Goal: Navigation & Orientation: Find specific page/section

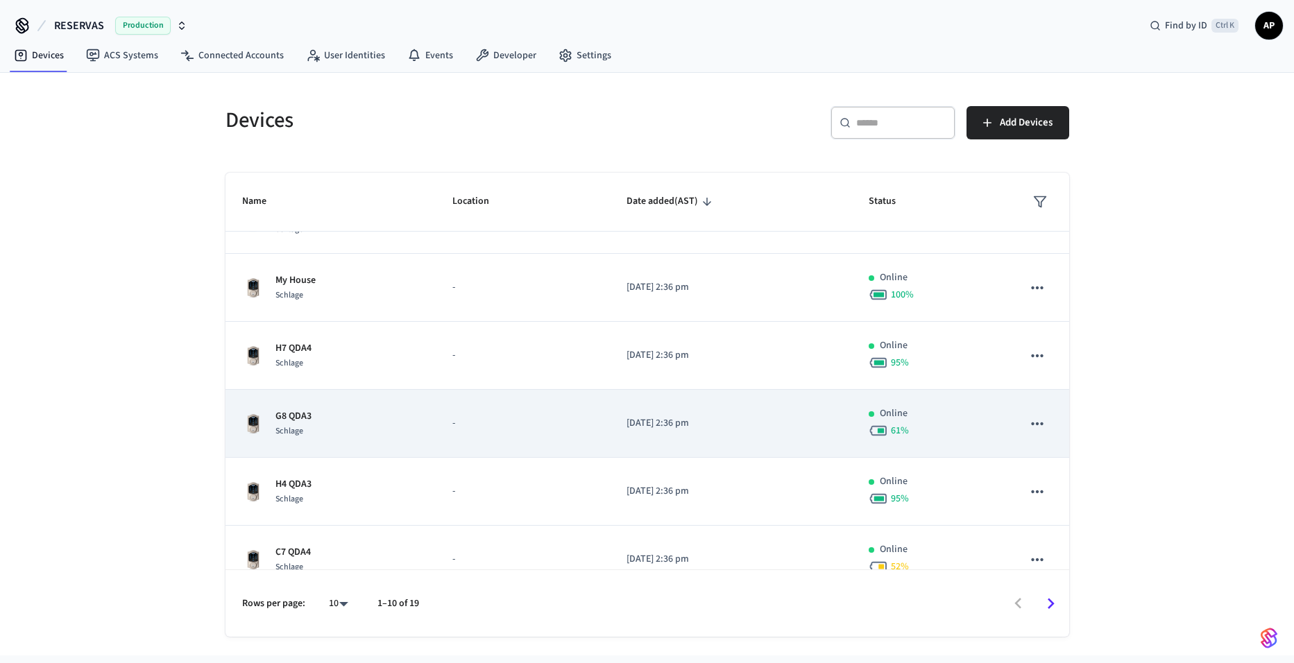
scroll to position [337, 0]
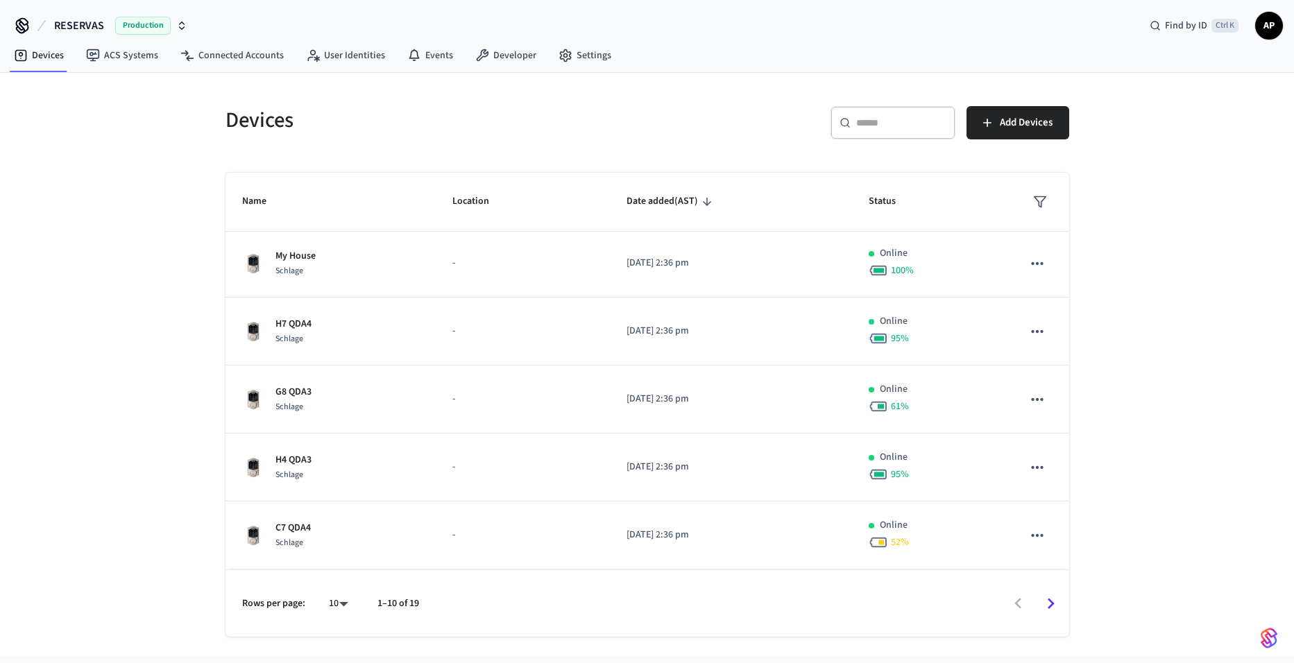
click at [334, 597] on body "RESERVAS Production Find by ID Ctrl K AP Devices ACS Systems Connected Accounts…" at bounding box center [647, 327] width 1294 height 655
click at [343, 615] on li "All" at bounding box center [332, 622] width 37 height 37
type input "**"
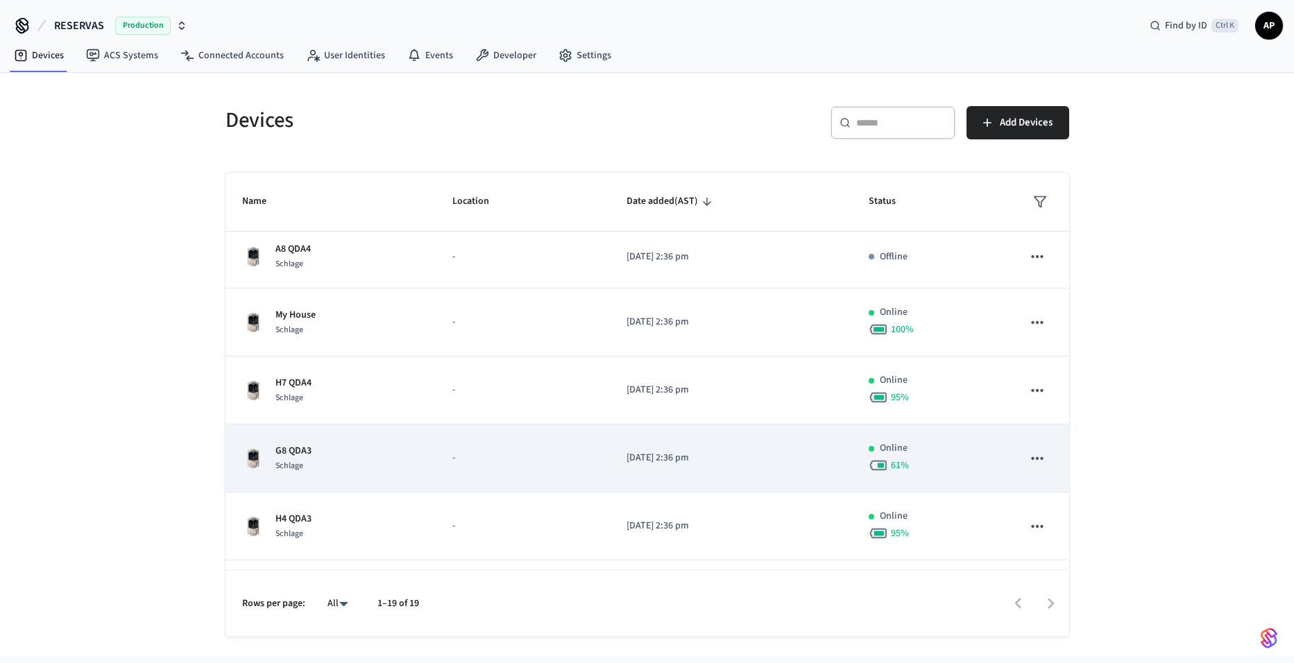
scroll to position [268, 0]
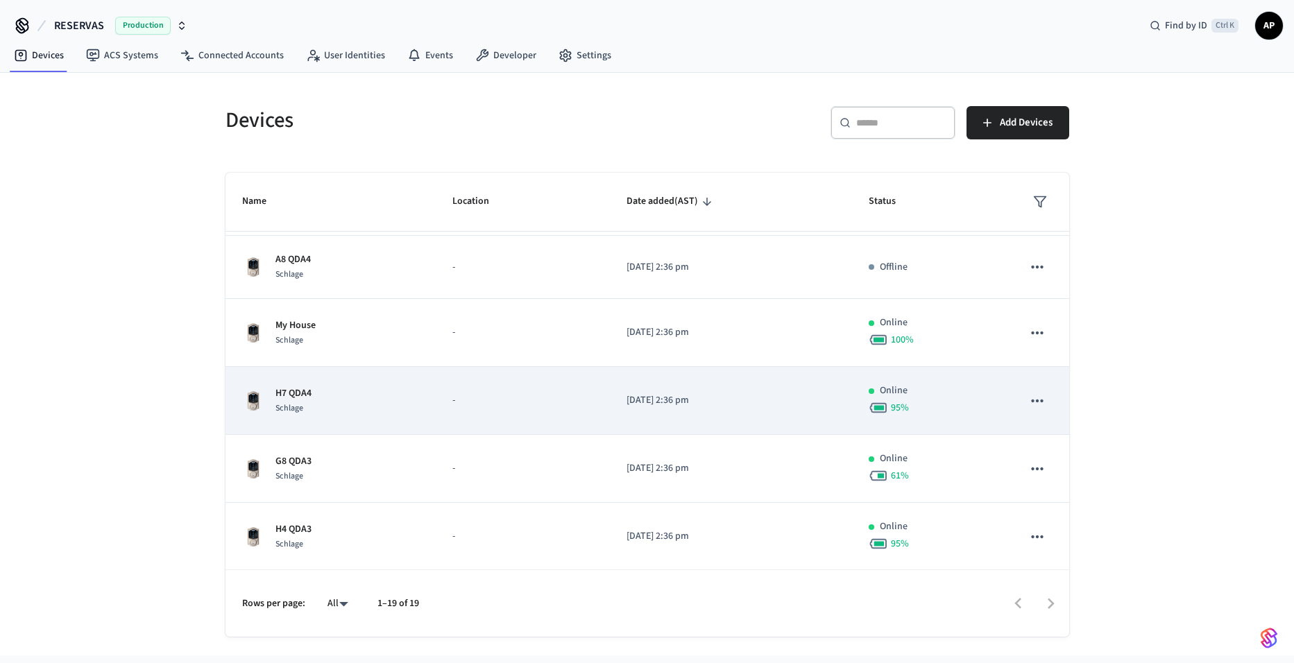
click at [372, 397] on div "H7 QDA4 Schlage" at bounding box center [331, 400] width 178 height 29
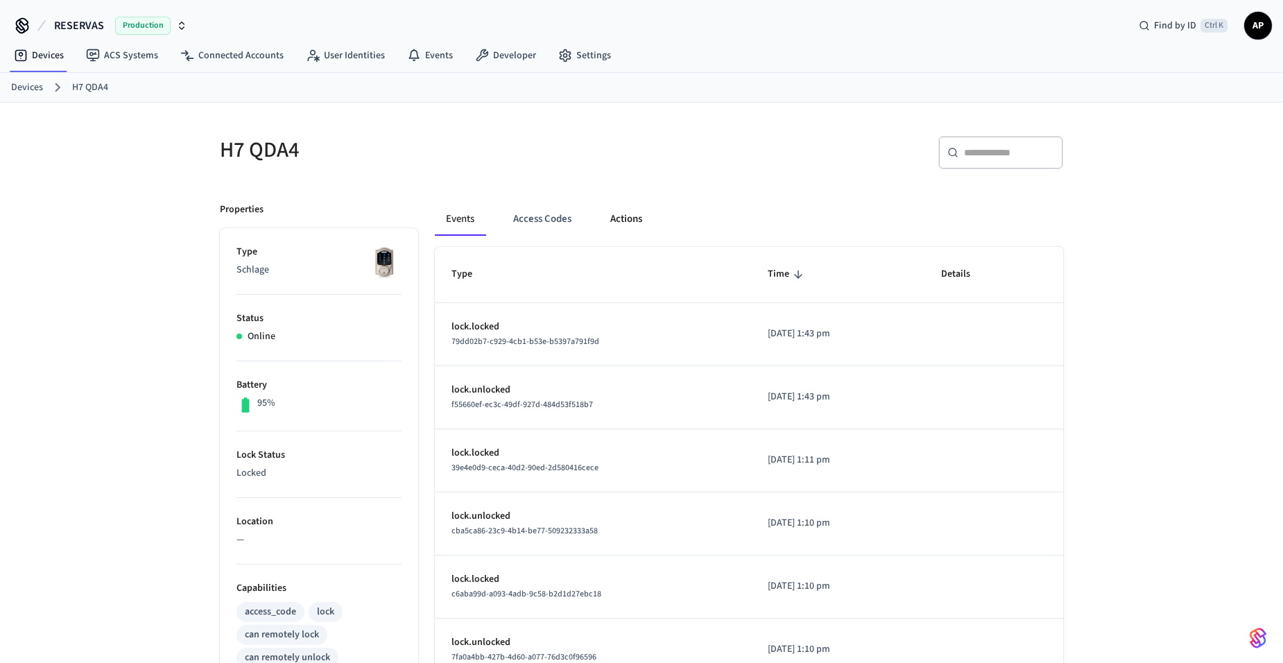
click at [637, 218] on button "Actions" at bounding box center [626, 219] width 54 height 33
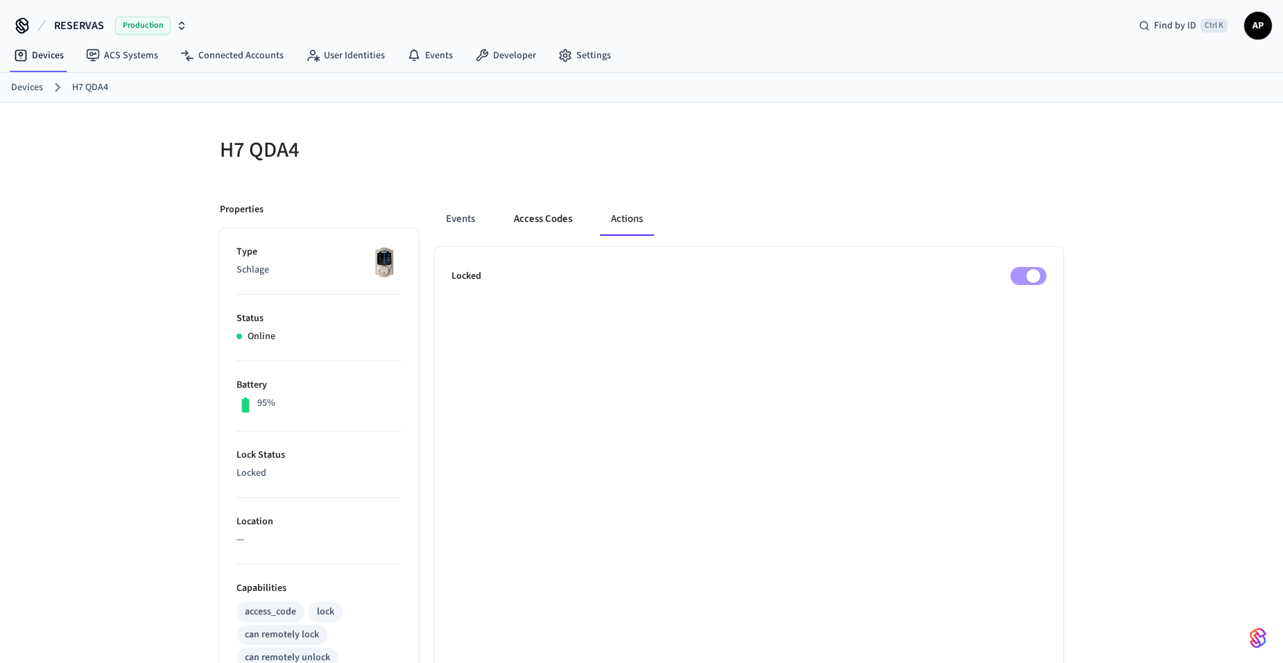
click at [545, 216] on button "Access Codes" at bounding box center [543, 219] width 80 height 33
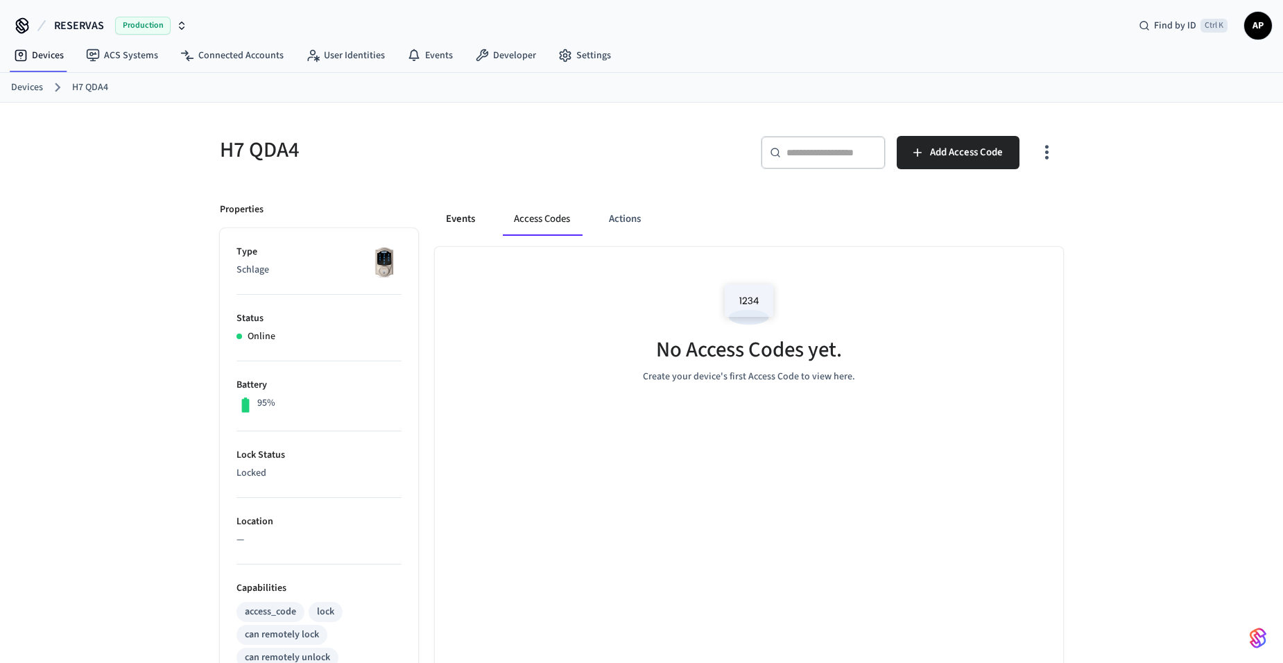
click at [480, 213] on button "Events" at bounding box center [460, 219] width 51 height 33
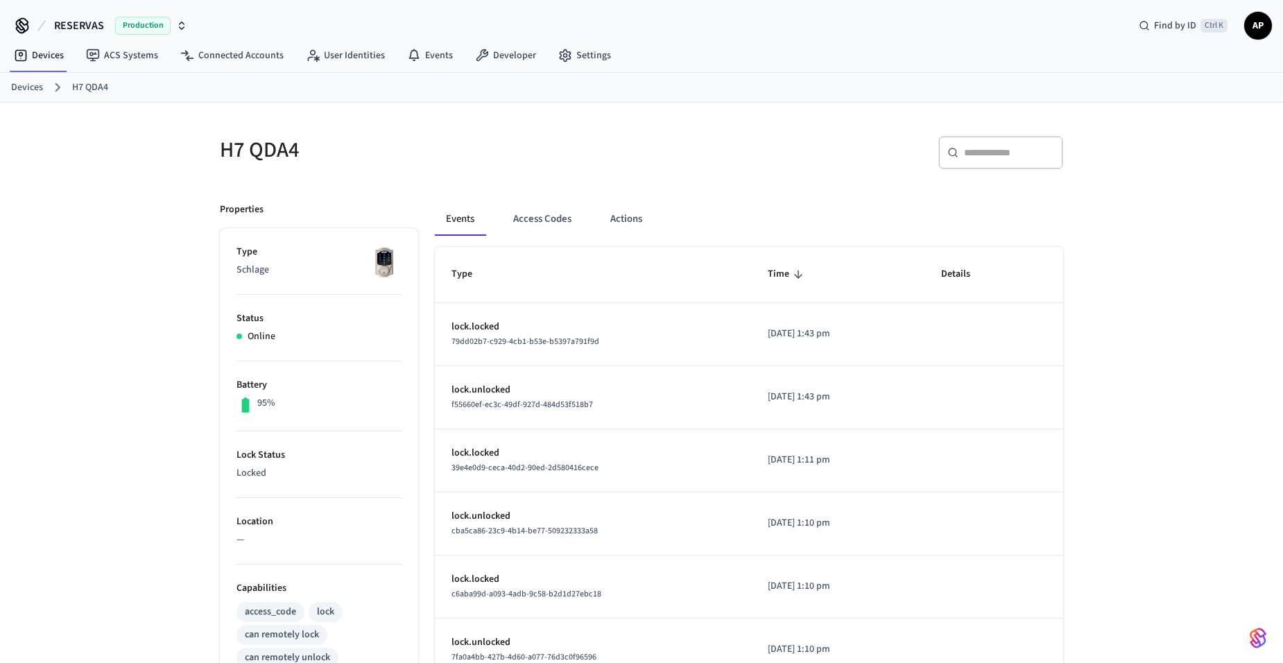
click at [41, 86] on link "Devices" at bounding box center [27, 87] width 32 height 15
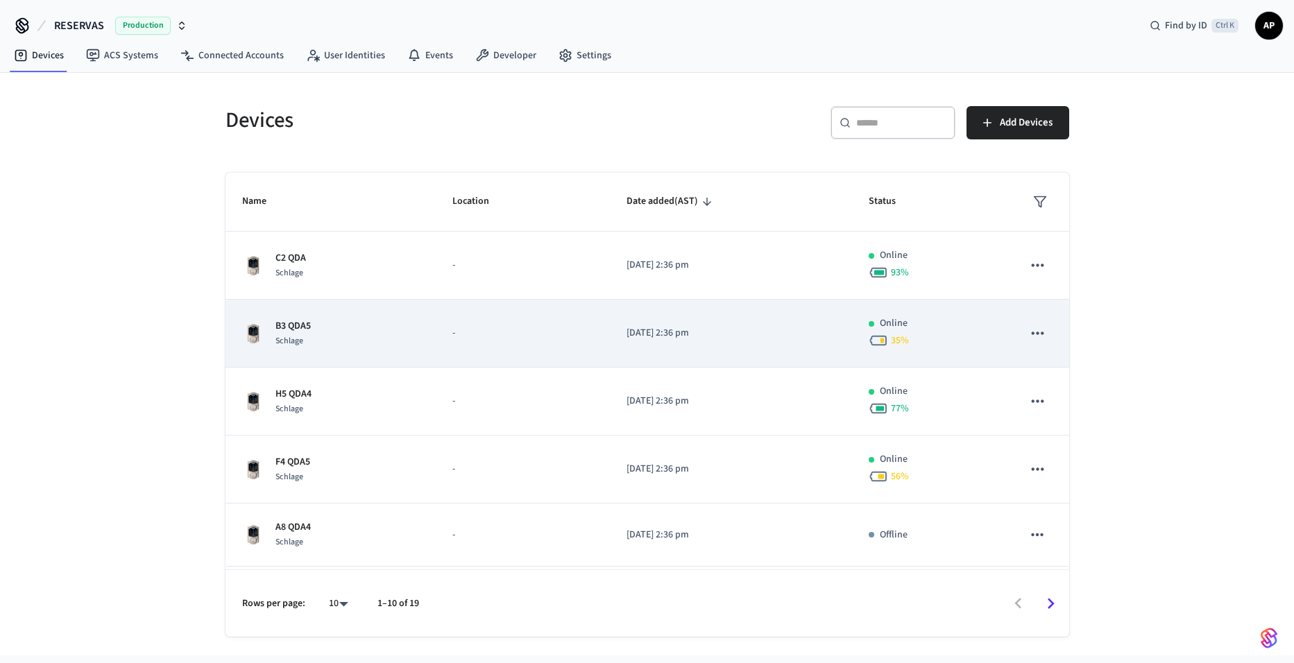
scroll to position [69, 0]
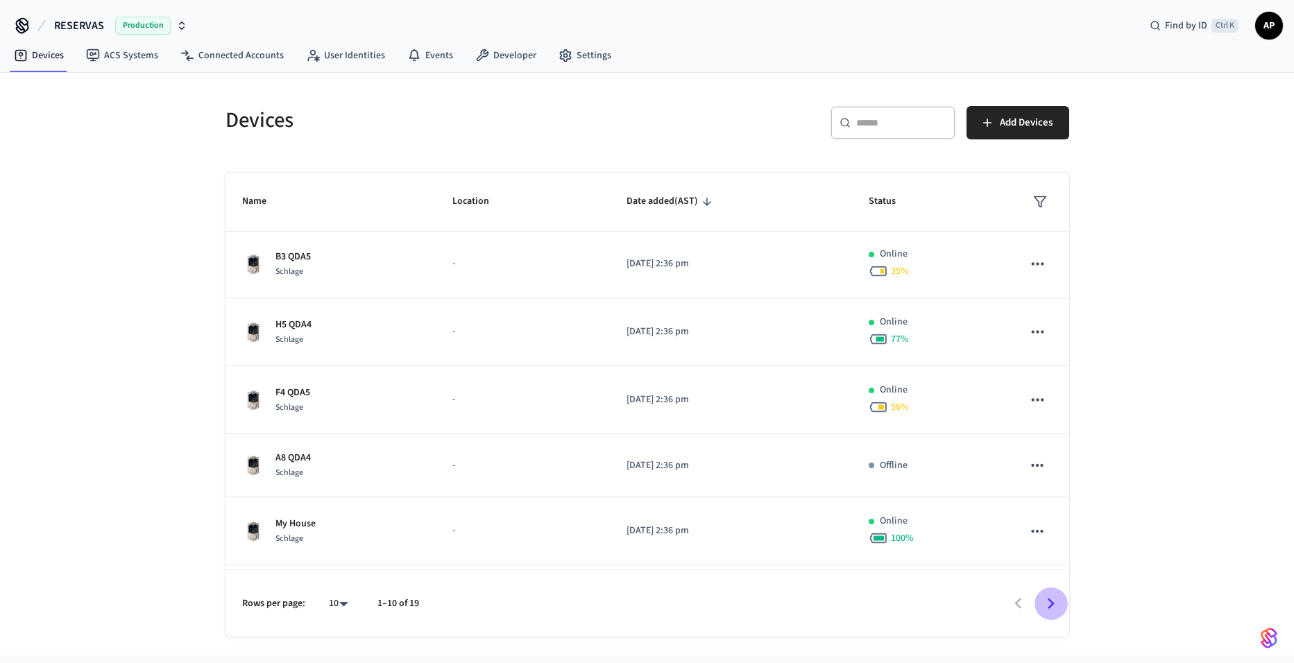
click at [1058, 606] on icon "Go to next page" at bounding box center [1051, 604] width 22 height 22
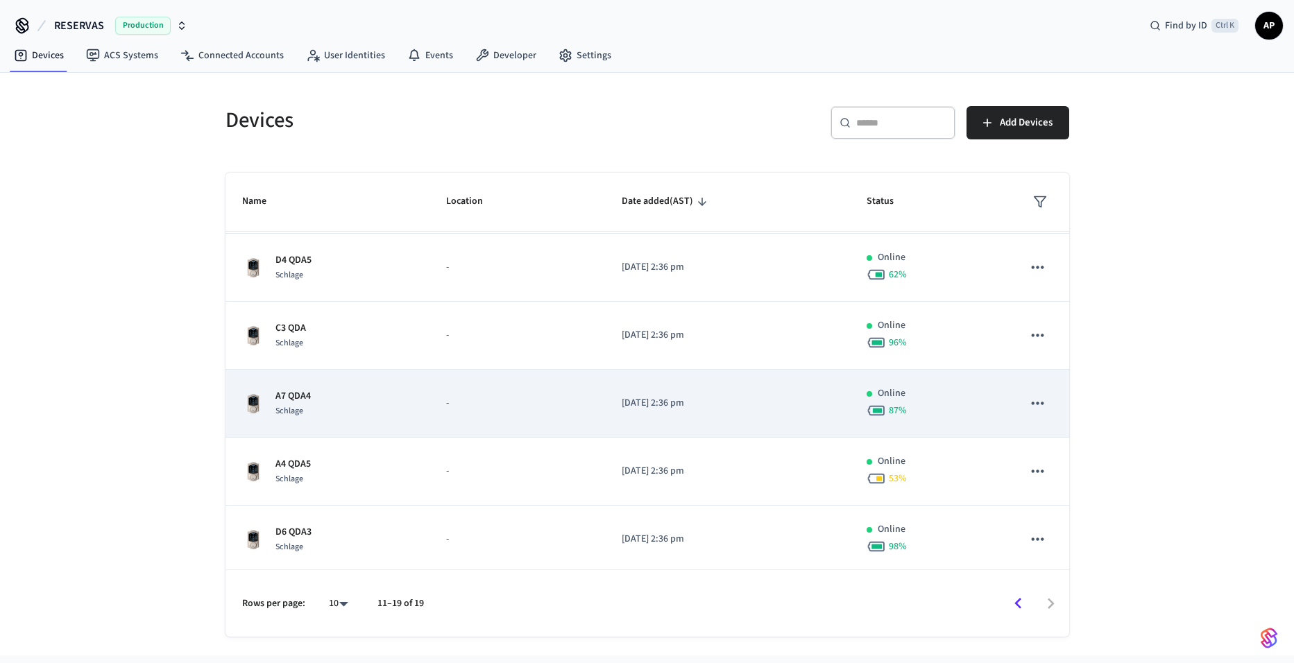
scroll to position [0, 0]
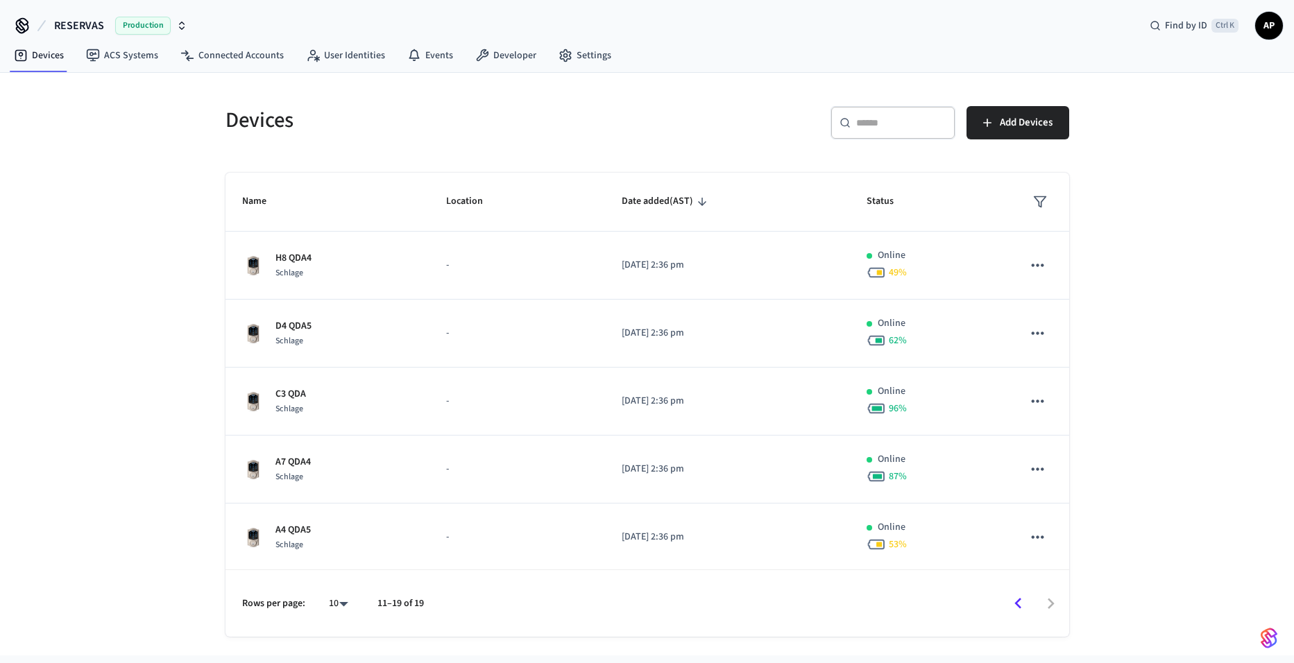
click at [1031, 604] on button "Go to previous page" at bounding box center [1018, 604] width 33 height 33
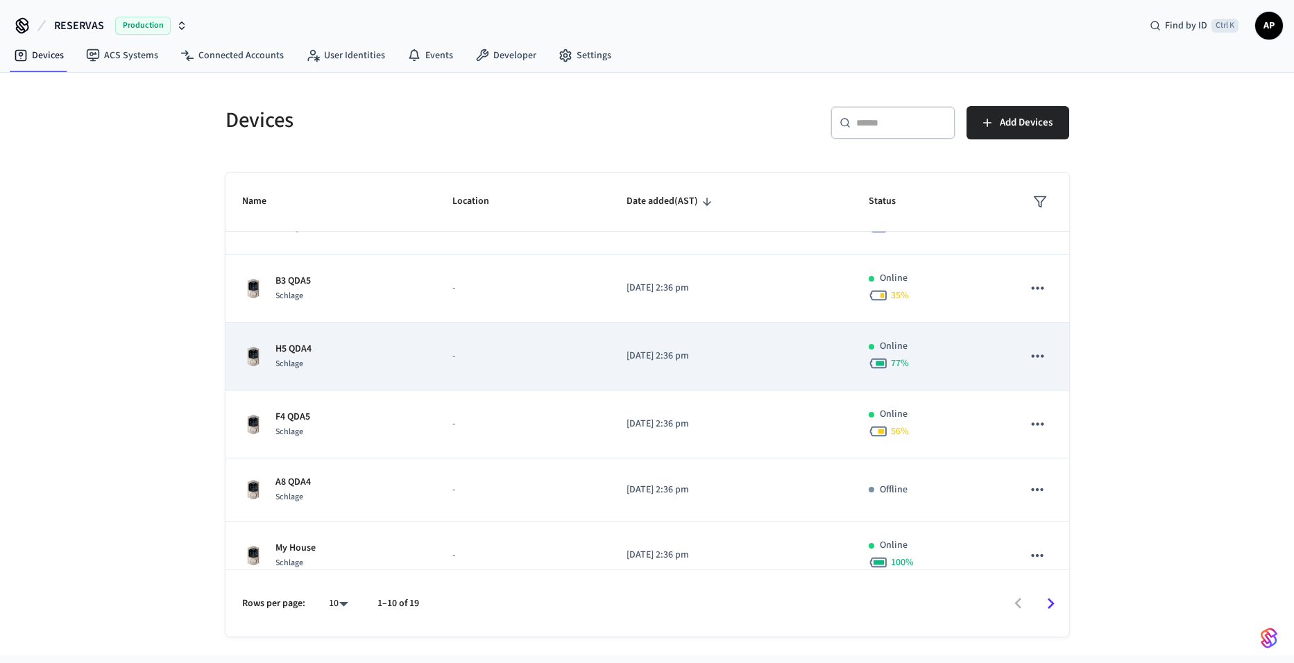
scroll to position [69, 0]
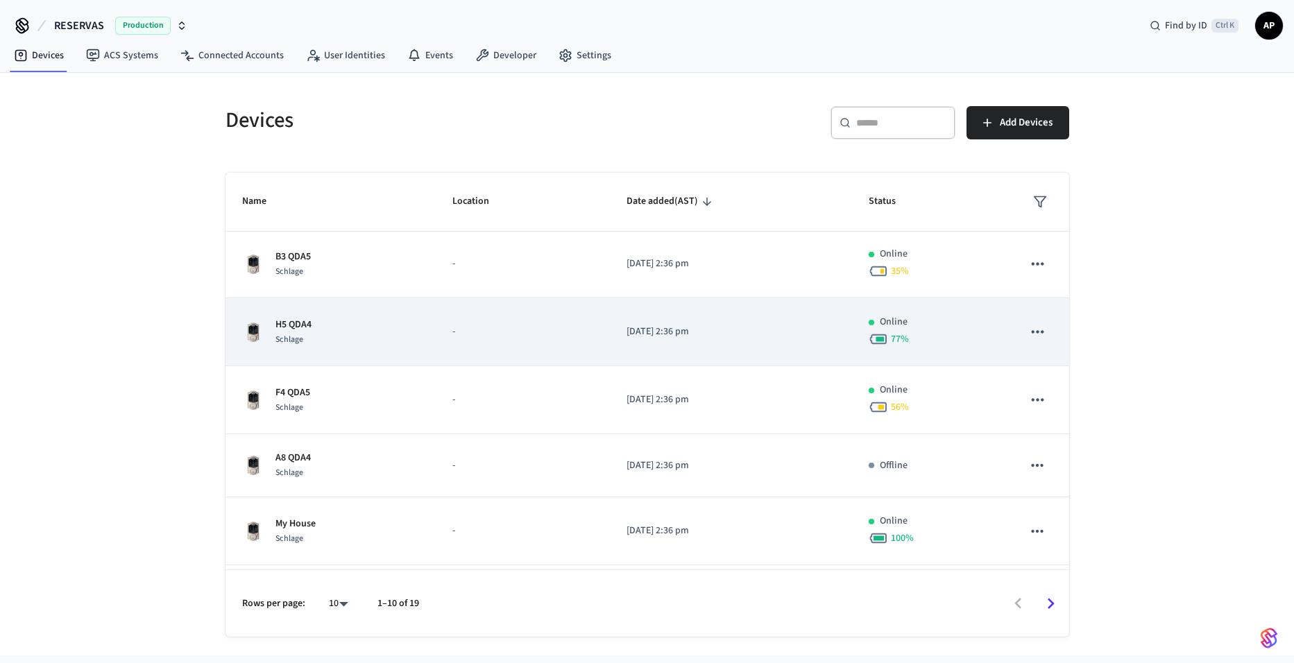
click at [338, 345] on div "H5 QDA4 Schlage" at bounding box center [331, 332] width 178 height 29
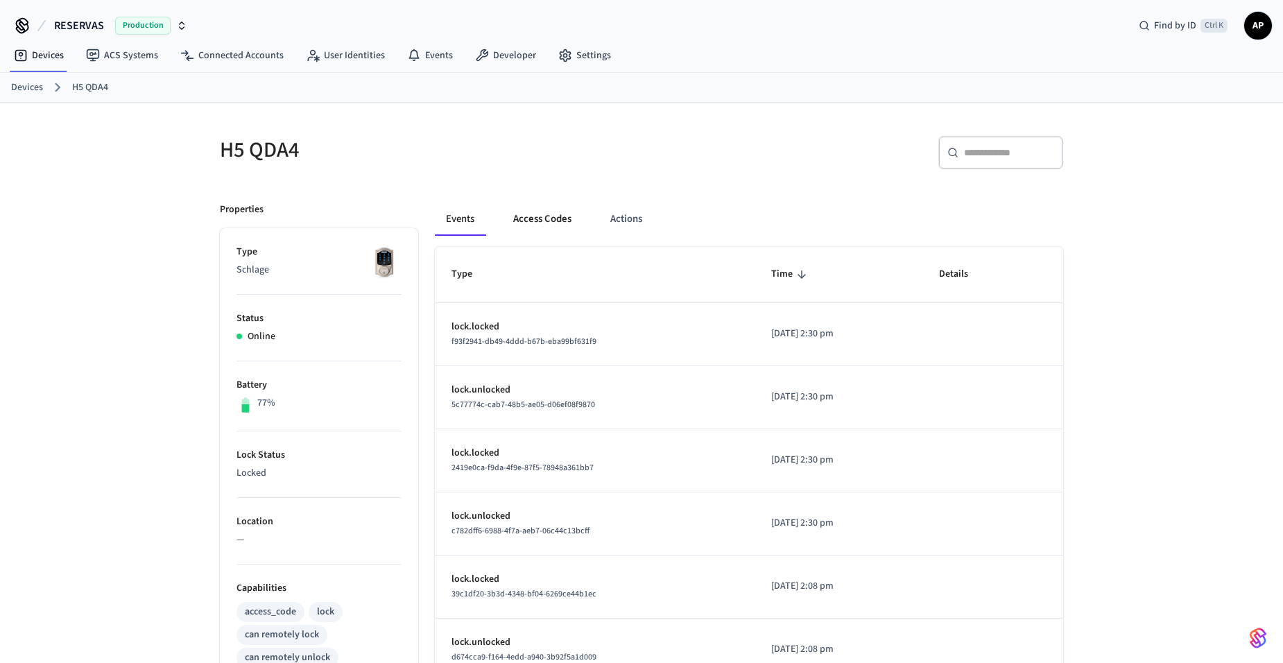
click at [550, 223] on button "Access Codes" at bounding box center [542, 219] width 80 height 33
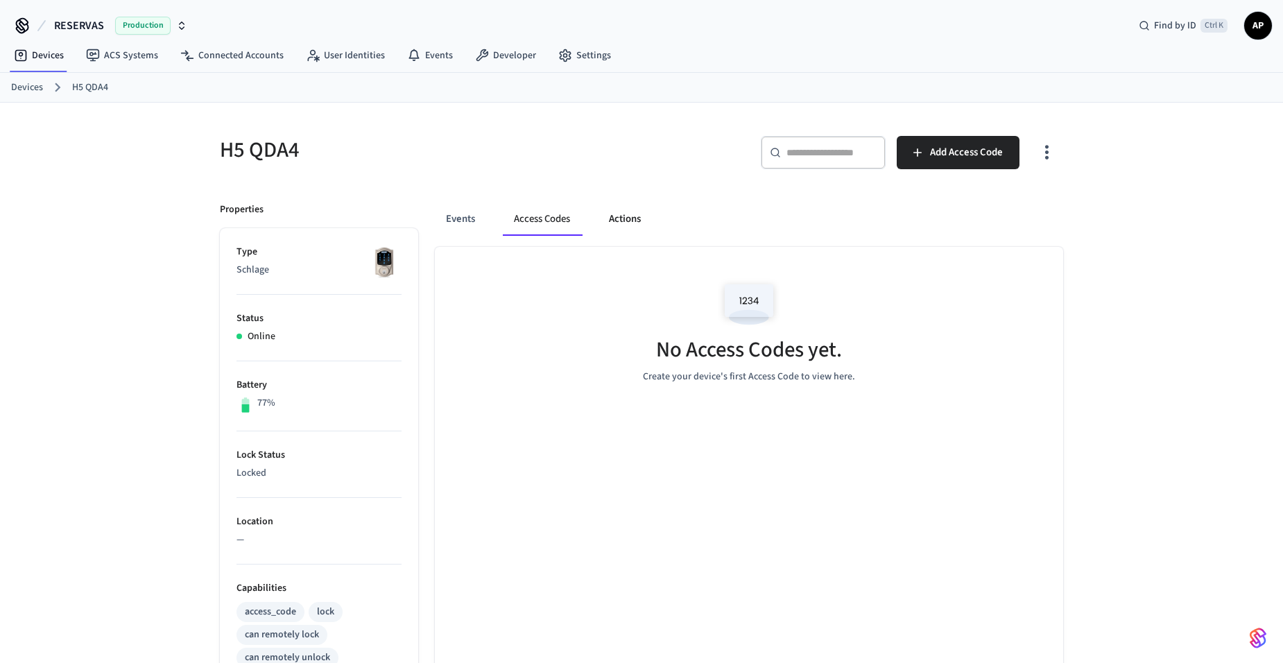
click at [614, 215] on button "Actions" at bounding box center [625, 219] width 54 height 33
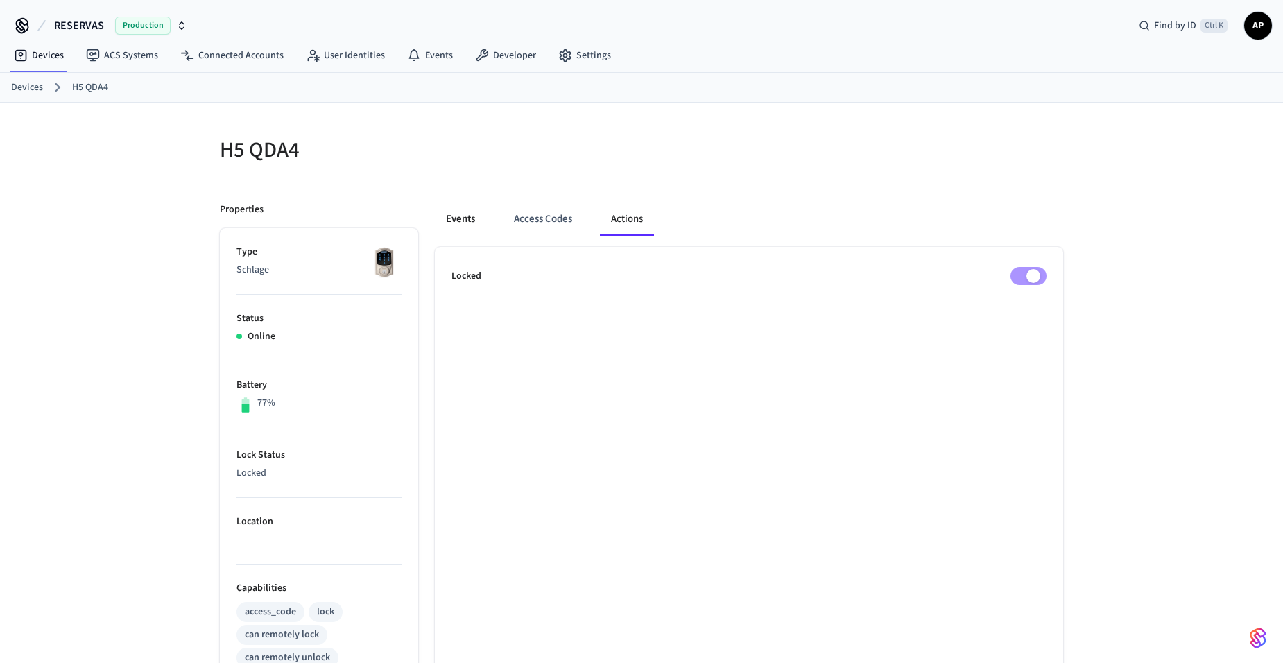
click at [448, 216] on button "Events" at bounding box center [460, 219] width 51 height 33
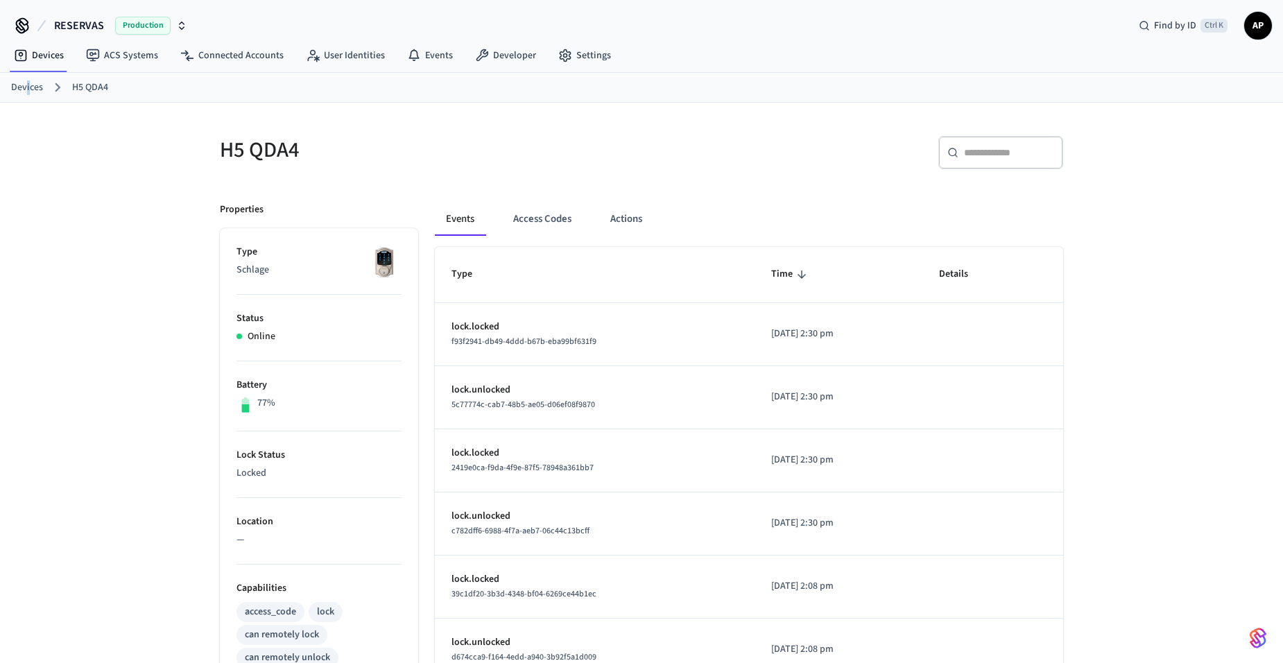
click at [29, 80] on link "Devices" at bounding box center [27, 87] width 32 height 15
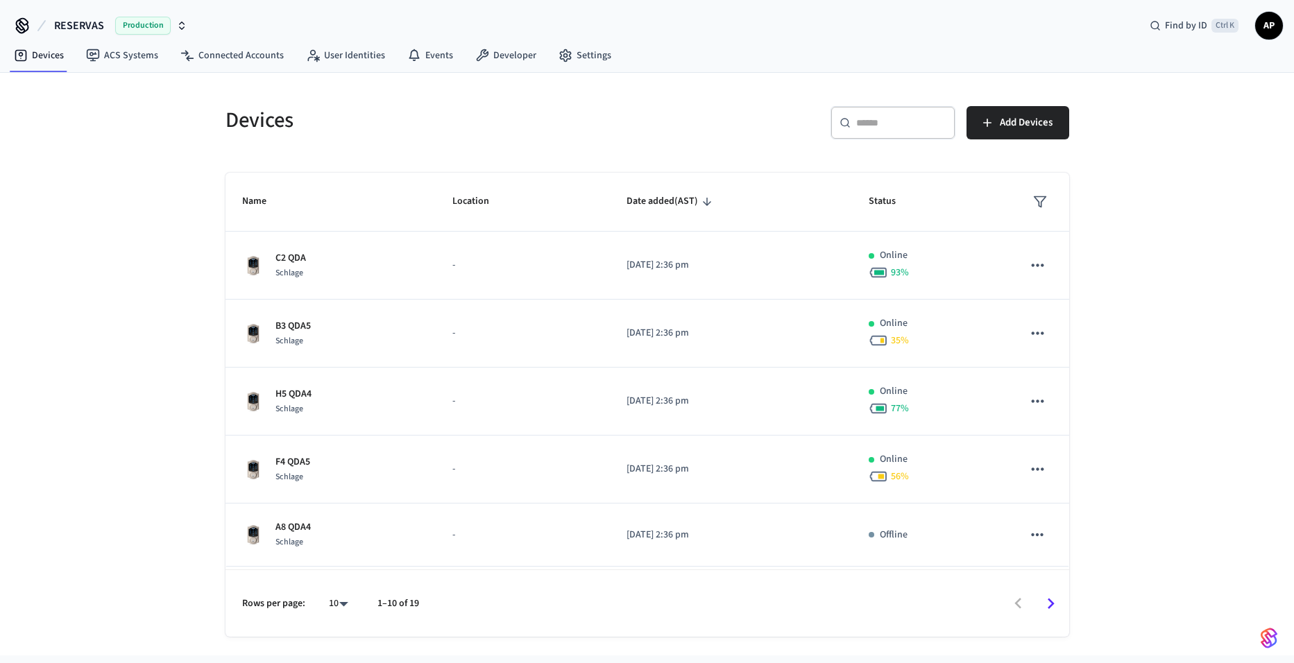
click at [135, 273] on div "Devices ​ ​ Add Devices Name Location Date added (AST) Status C2 QDA Schlage - …" at bounding box center [647, 364] width 1294 height 583
click at [1222, 28] on span "Ctrl K" at bounding box center [1224, 26] width 27 height 14
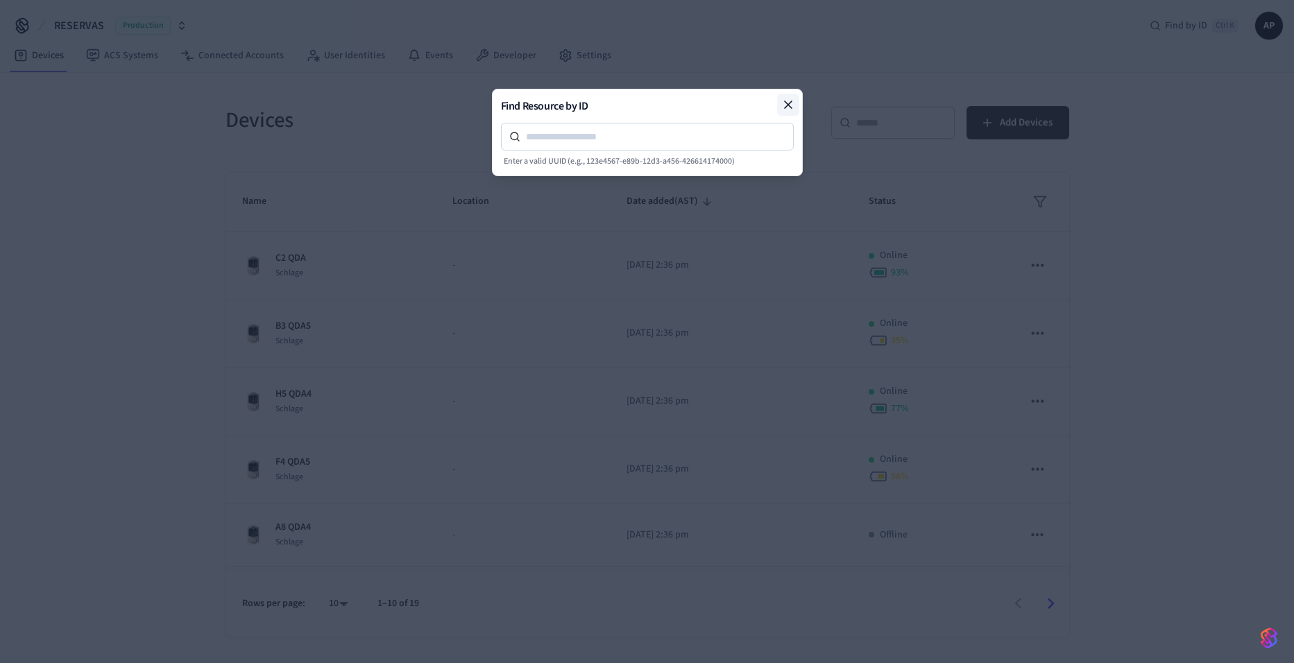
click at [781, 104] on icon at bounding box center [788, 105] width 14 height 14
